Goal: Find specific page/section: Find specific page/section

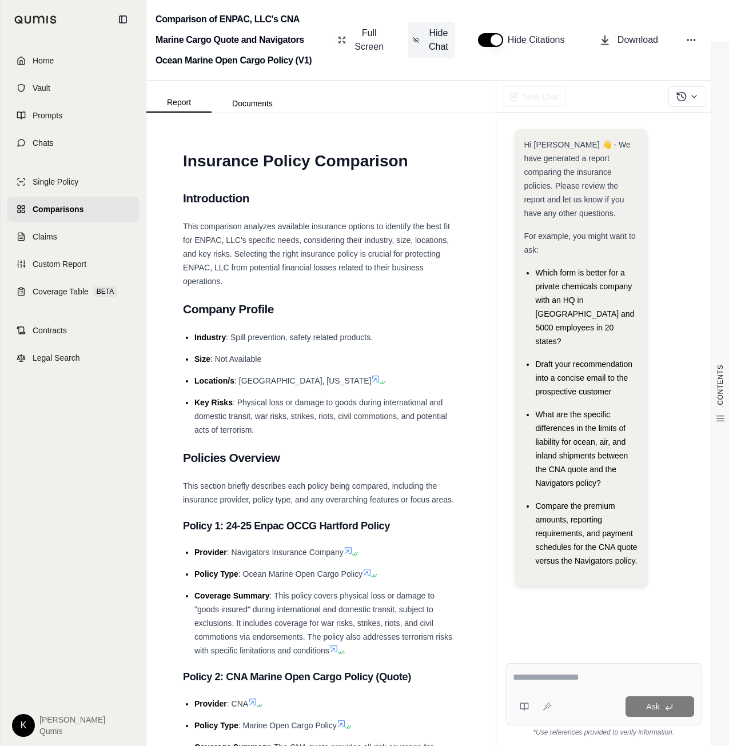
click at [450, 40] on button "Hide Chat" at bounding box center [431, 40] width 47 height 37
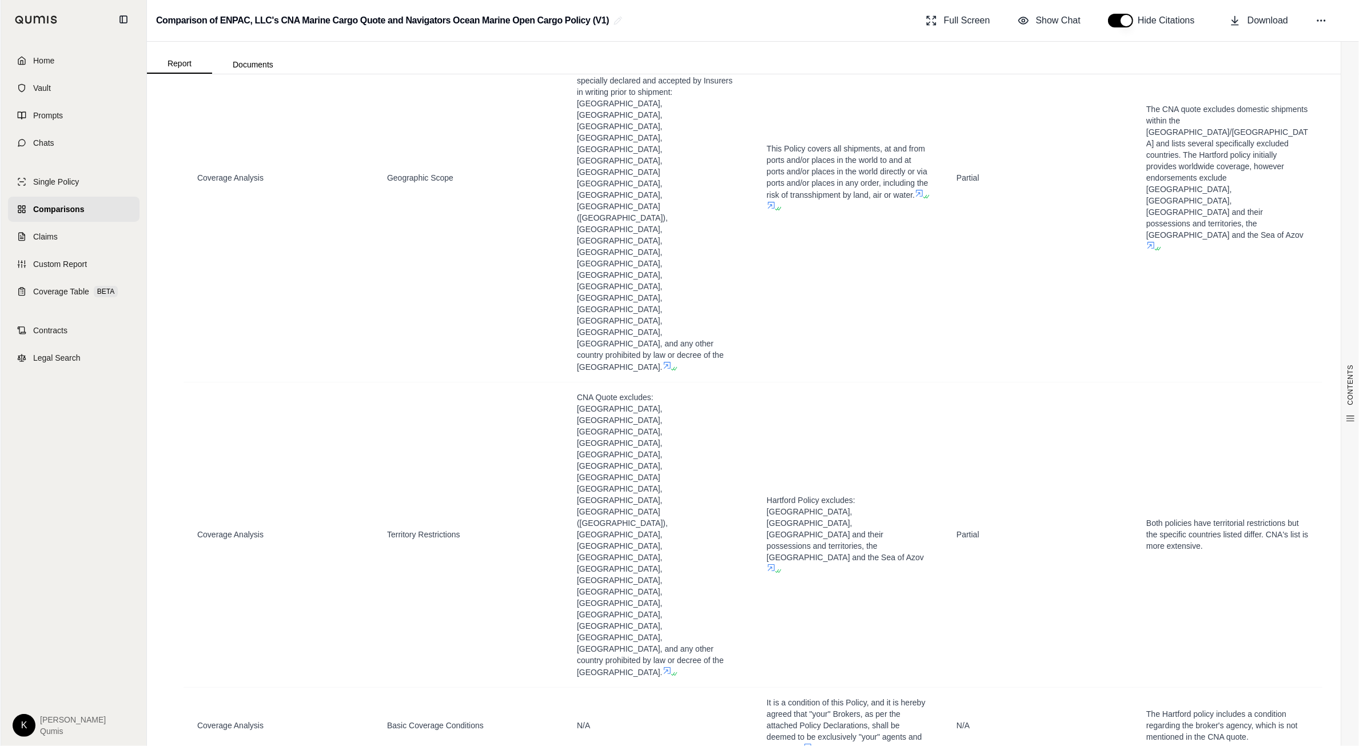
scroll to position [2293, 0]
